Goal: Contribute content: Add original content to the website for others to see

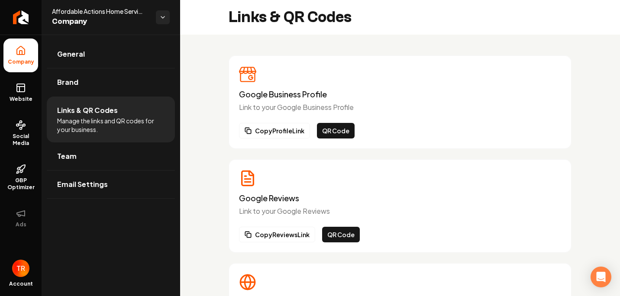
scroll to position [173, 0]
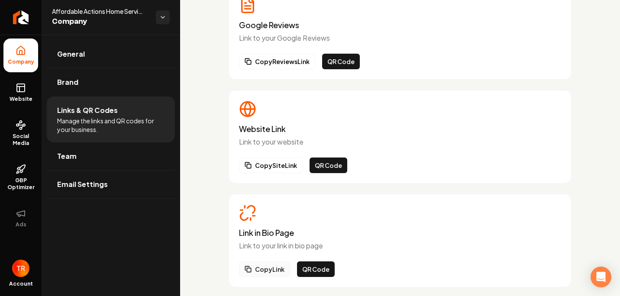
click at [278, 272] on button "Copy Link" at bounding box center [264, 270] width 51 height 16
click at [269, 269] on button "Copy Link" at bounding box center [264, 270] width 51 height 16
click at [16, 143] on span "Social Media" at bounding box center [20, 140] width 35 height 14
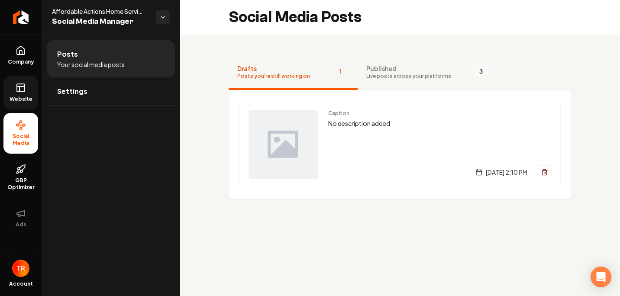
click at [21, 94] on link "Website" at bounding box center [20, 93] width 35 height 34
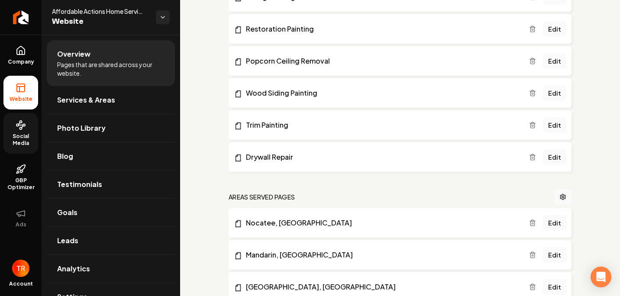
scroll to position [1170, 0]
click at [561, 195] on link "Main content area" at bounding box center [563, 197] width 17 height 16
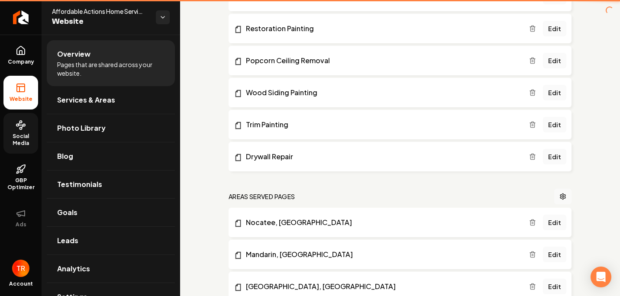
scroll to position [774, 0]
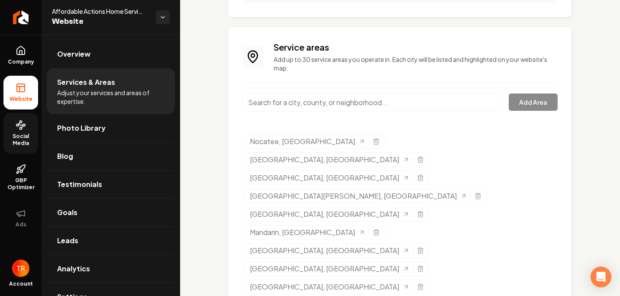
click at [348, 107] on input "Main content area" at bounding box center [372, 103] width 259 height 18
type input "a"
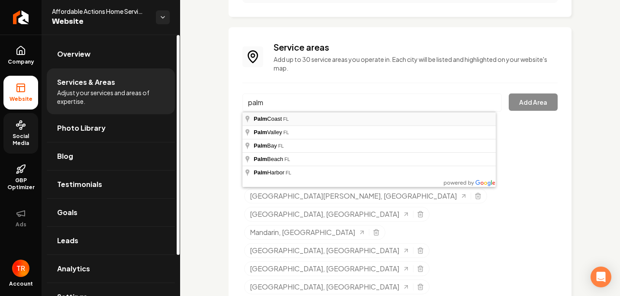
type input "[GEOGRAPHIC_DATA], [GEOGRAPHIC_DATA]"
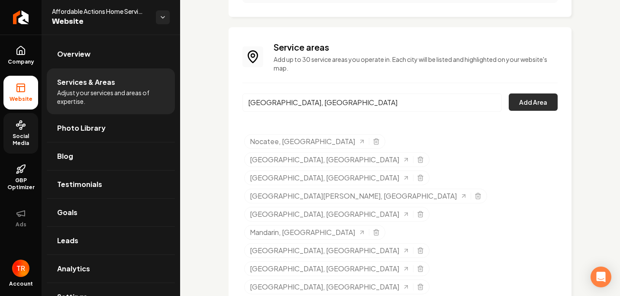
click at [514, 105] on button "Add Area" at bounding box center [533, 102] width 49 height 17
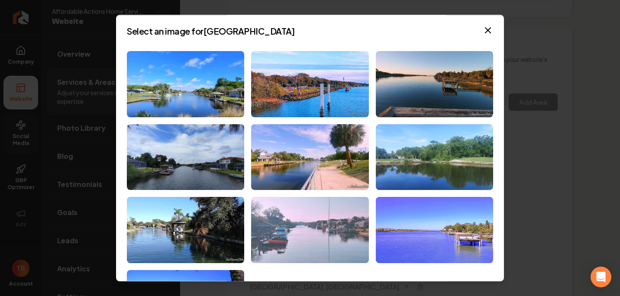
scroll to position [0, 0]
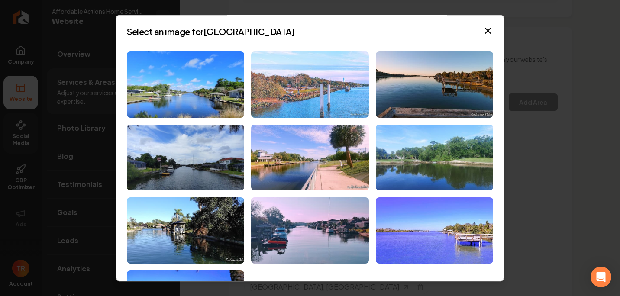
click at [328, 97] on img at bounding box center [309, 85] width 117 height 66
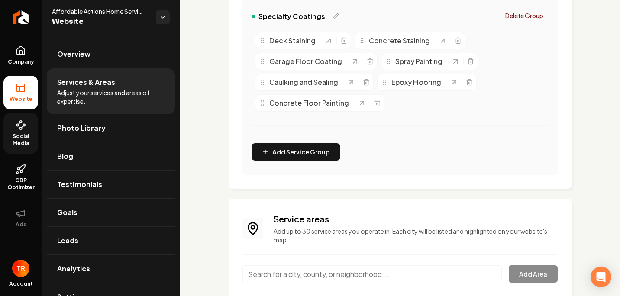
scroll to position [575, 0]
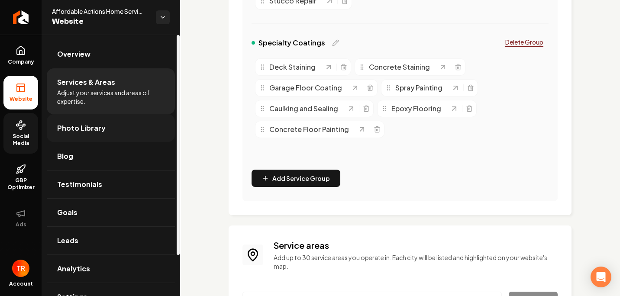
click at [135, 132] on link "Photo Library" at bounding box center [111, 128] width 128 height 28
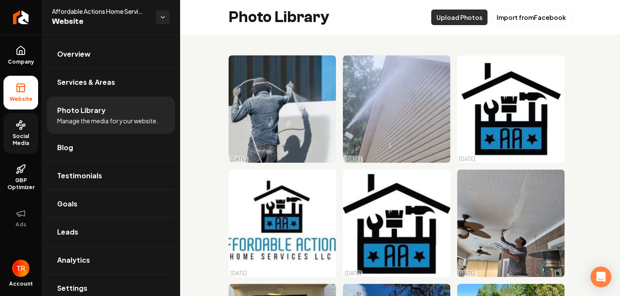
click at [460, 22] on button "Upload Photos" at bounding box center [459, 18] width 56 height 16
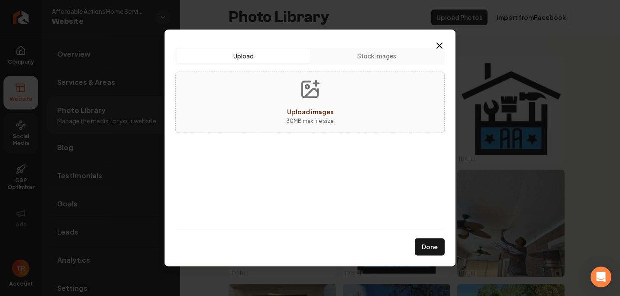
click at [296, 122] on p "30 MB max file size" at bounding box center [310, 121] width 48 height 9
type input "**********"
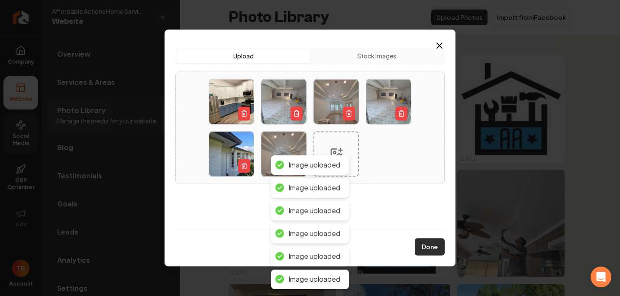
click at [421, 240] on button "Done" at bounding box center [430, 247] width 30 height 17
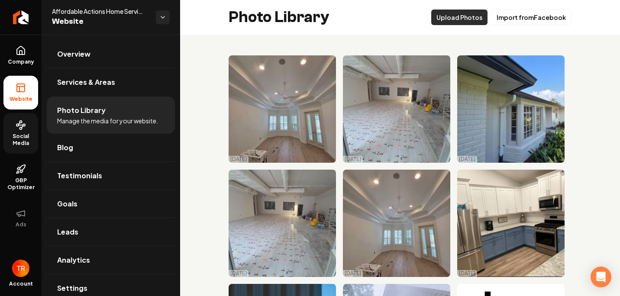
click at [442, 14] on button "Upload Photos" at bounding box center [459, 18] width 56 height 16
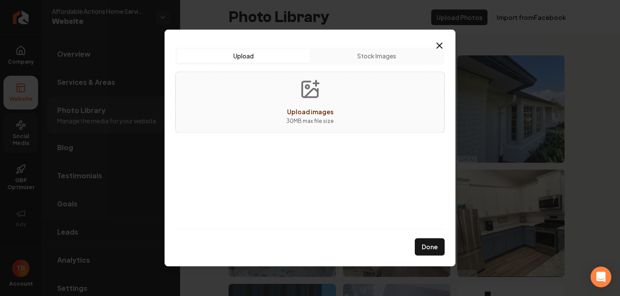
click at [284, 57] on button "Upload" at bounding box center [243, 56] width 133 height 14
click at [308, 95] on icon "Upload images" at bounding box center [310, 89] width 21 height 21
type input "**********"
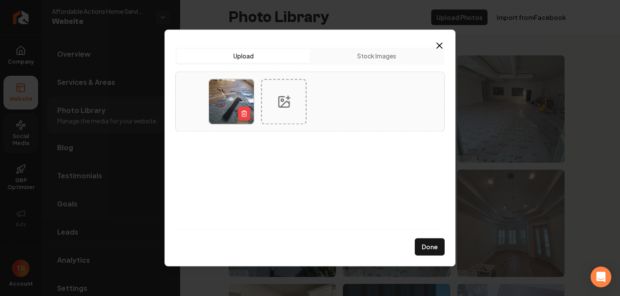
click at [428, 244] on button "Done" at bounding box center [430, 247] width 30 height 17
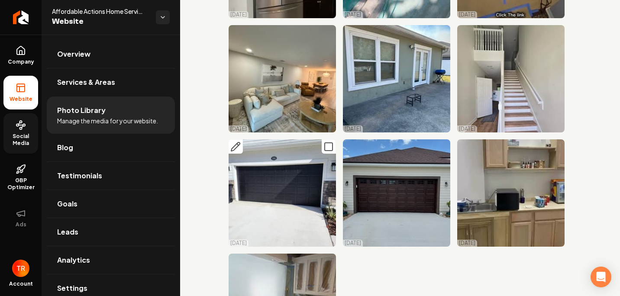
scroll to position [4037, 0]
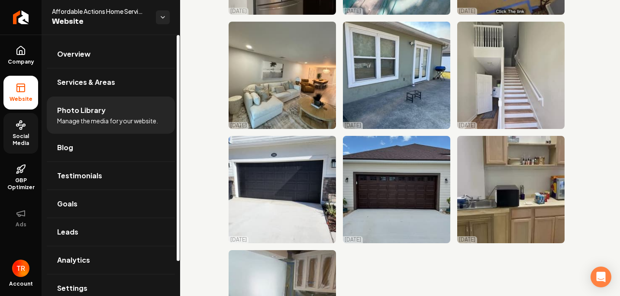
click at [107, 122] on span "Manage the media for your website." at bounding box center [107, 121] width 101 height 9
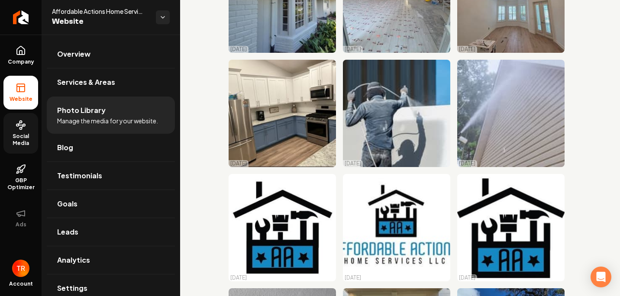
scroll to position [0, 0]
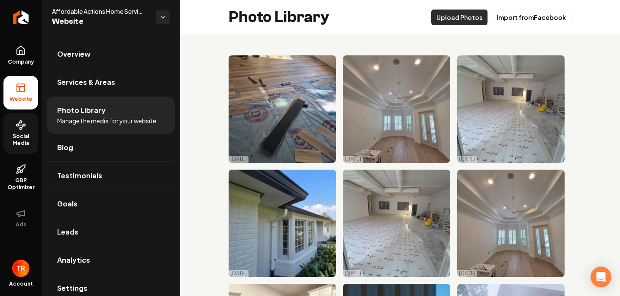
click at [457, 20] on button "Upload Photos" at bounding box center [459, 18] width 56 height 16
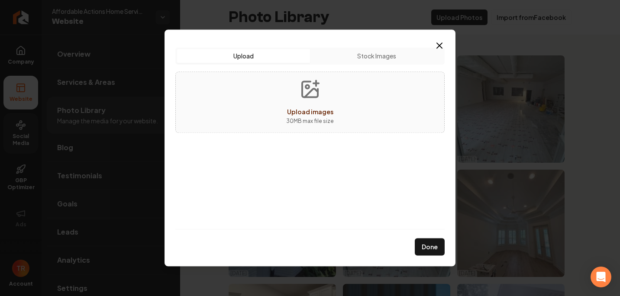
click at [318, 96] on icon "Upload images" at bounding box center [310, 89] width 16 height 16
type input "**********"
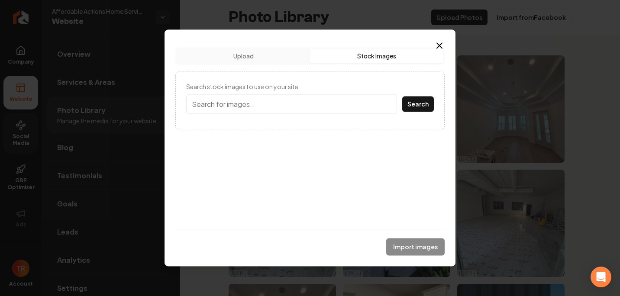
click at [387, 57] on button "Stock Images" at bounding box center [376, 56] width 133 height 14
click at [335, 110] on input "Search stock images to use on your site." at bounding box center [291, 103] width 211 height 19
click at [402, 96] on button "Search" at bounding box center [418, 104] width 32 height 16
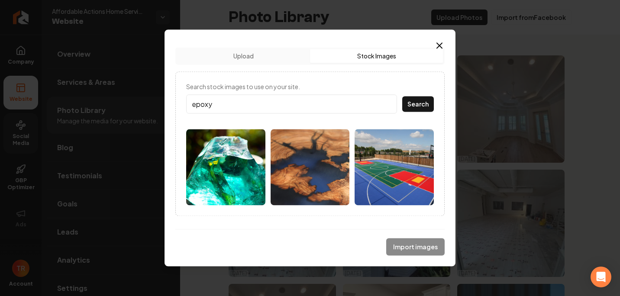
click at [264, 108] on input "epoxy" at bounding box center [291, 103] width 211 height 19
type input "epoxy floor"
click at [402, 96] on button "Search" at bounding box center [418, 104] width 32 height 16
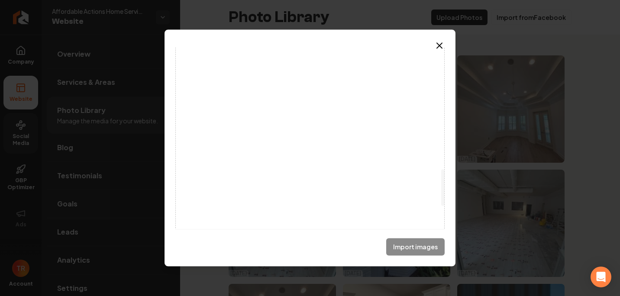
scroll to position [720, 0]
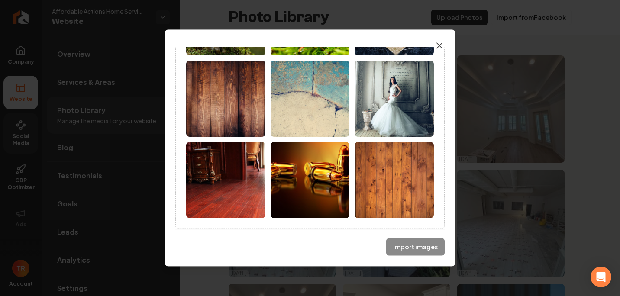
click at [441, 45] on icon "button" at bounding box center [439, 45] width 5 height 5
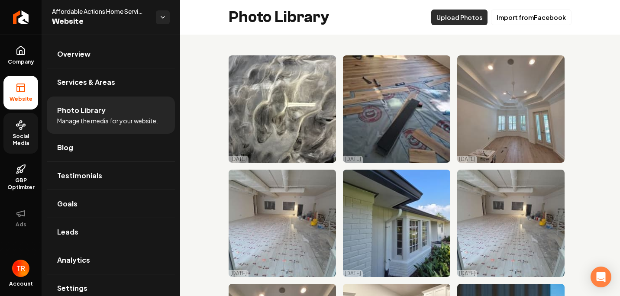
click at [444, 18] on button "Upload Photos" at bounding box center [459, 18] width 56 height 16
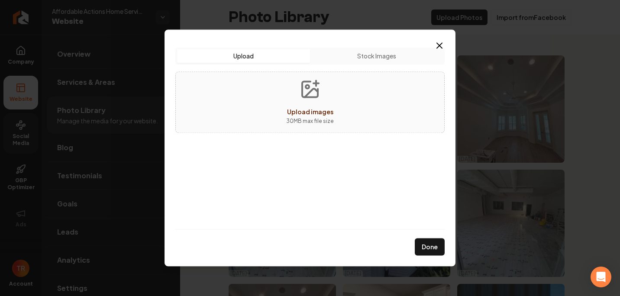
click at [321, 105] on button "Upload images 30 MB max file size" at bounding box center [310, 102] width 62 height 61
type input "**********"
click at [439, 246] on button "Done" at bounding box center [430, 247] width 30 height 17
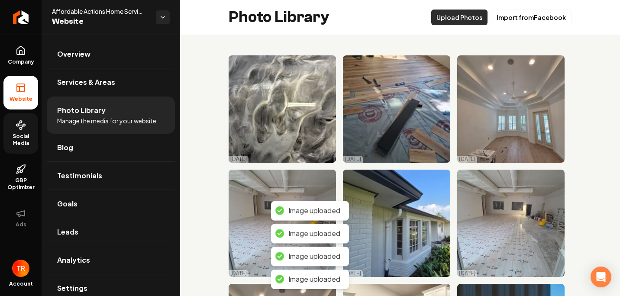
click at [464, 16] on button "Upload Photos" at bounding box center [459, 18] width 56 height 16
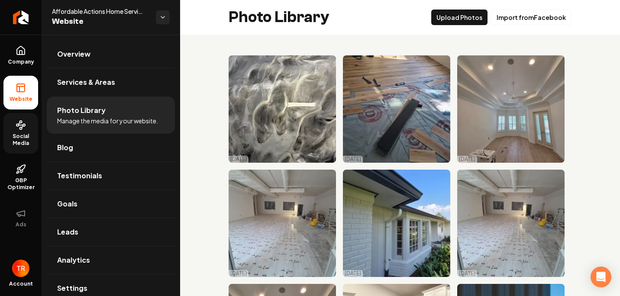
drag, startPoint x: 581, startPoint y: 81, endPoint x: 575, endPoint y: 83, distance: 6.3
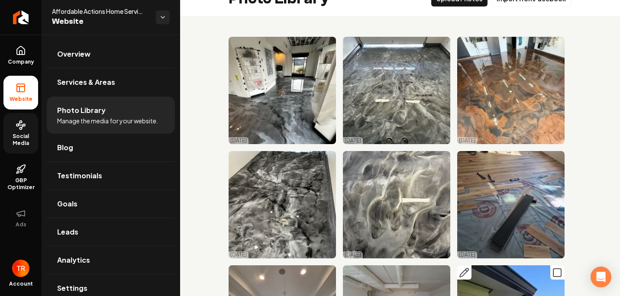
scroll to position [0, 0]
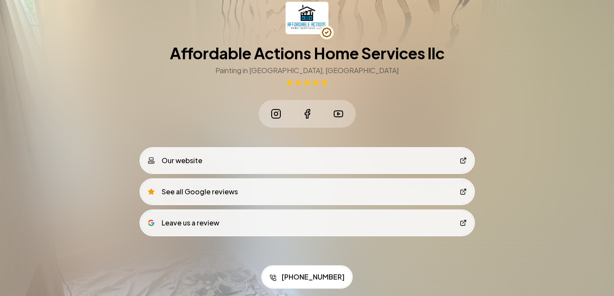
scroll to position [23, 0]
